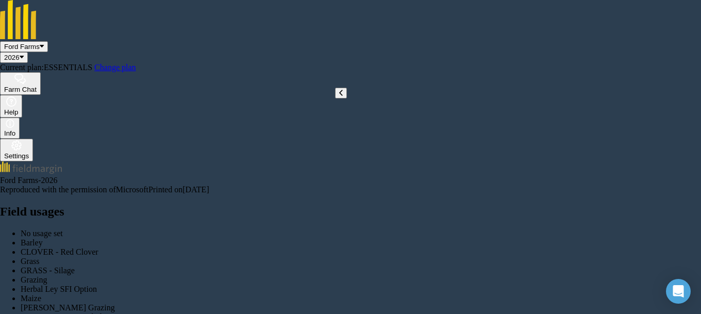
click at [339, 97] on icon at bounding box center [341, 93] width 4 height 8
click at [30, 97] on icon at bounding box center [32, 93] width 4 height 8
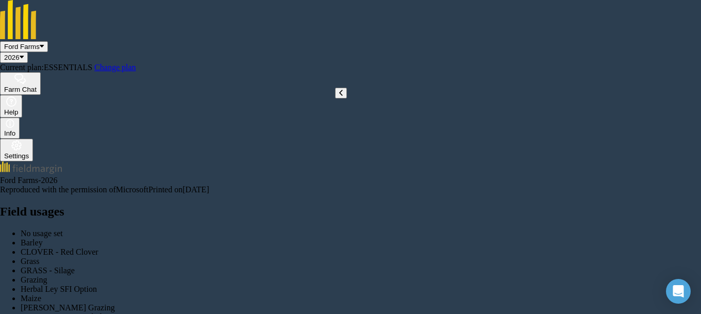
radio input "true"
radio input "false"
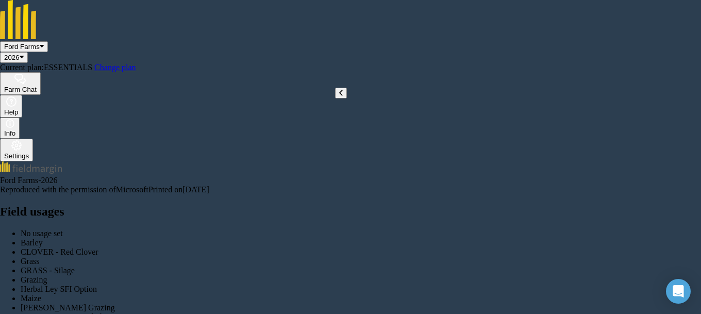
click at [339, 97] on icon at bounding box center [341, 93] width 4 height 8
click at [31, 97] on icon at bounding box center [32, 93] width 4 height 8
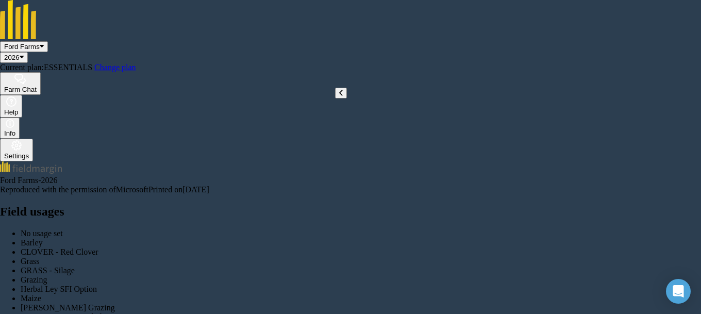
scroll to position [111, 0]
radio input "true"
radio input "false"
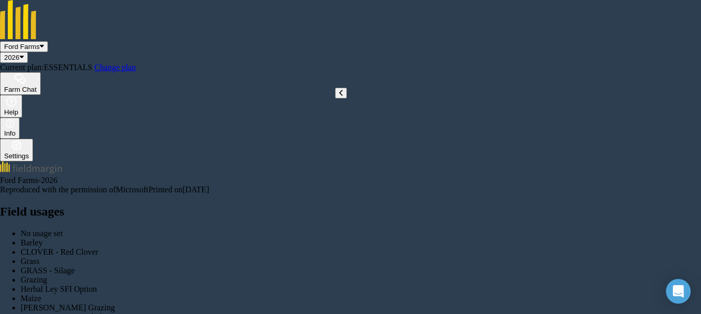
scroll to position [278, 0]
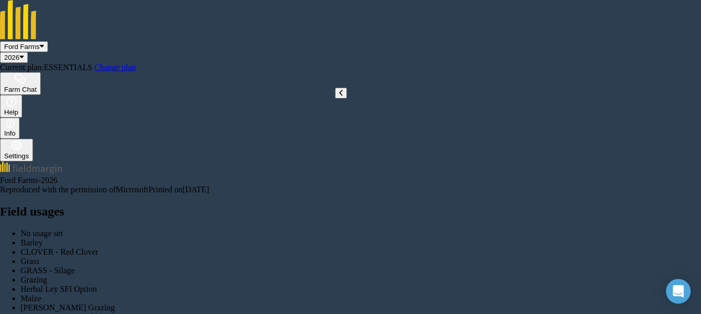
scroll to position [167, 0]
radio input "true"
radio input "false"
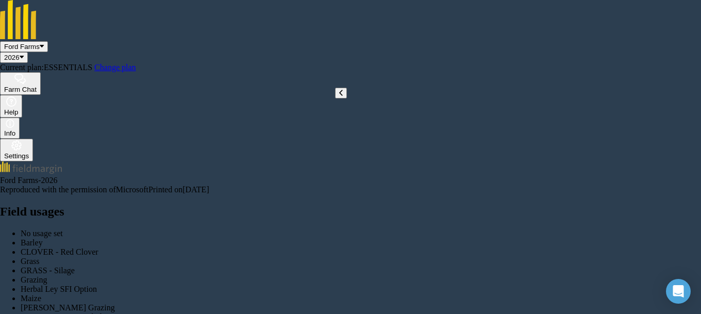
click at [336, 98] on button at bounding box center [341, 93] width 12 height 11
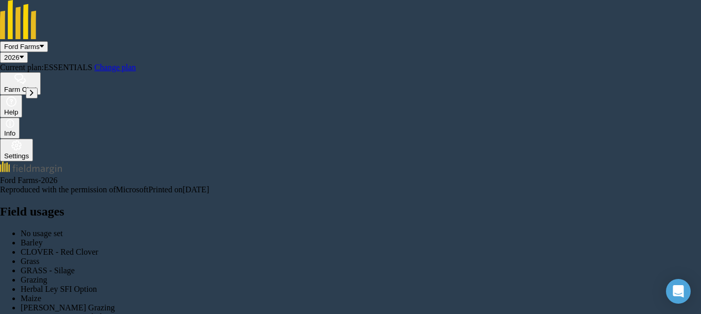
click at [33, 97] on icon at bounding box center [32, 93] width 4 height 8
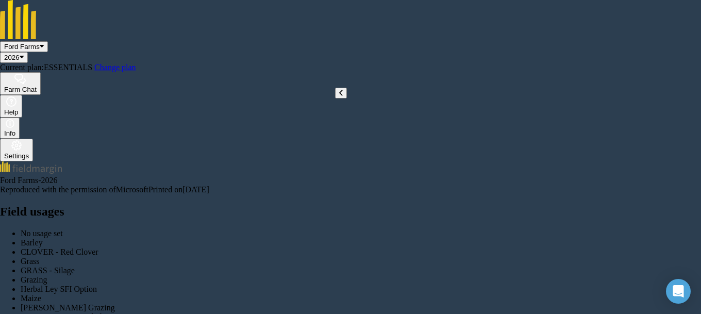
radio input "true"
radio input "false"
click at [340, 97] on icon at bounding box center [341, 93] width 4 height 8
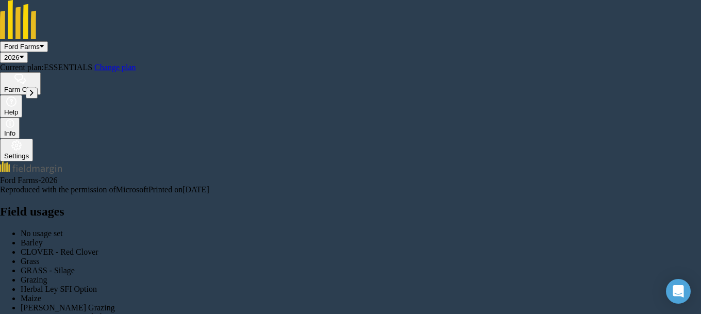
click at [29, 98] on button at bounding box center [32, 93] width 12 height 11
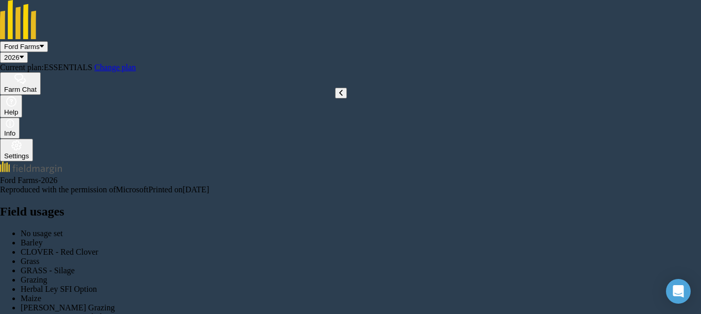
radio input "true"
radio input "false"
click at [335, 98] on button at bounding box center [341, 93] width 12 height 11
